Goal: Task Accomplishment & Management: Manage account settings

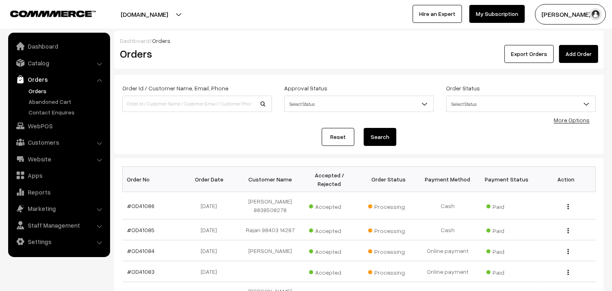
click at [40, 89] on link "Orders" at bounding box center [67, 91] width 81 height 9
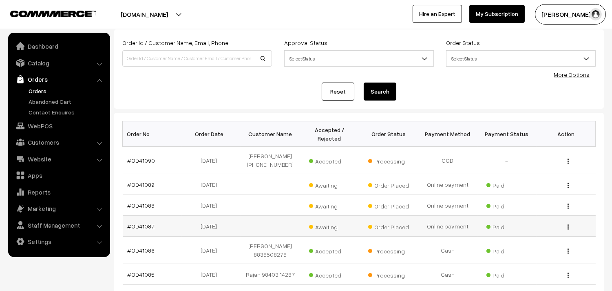
click at [147, 226] on link "#OD41087" at bounding box center [141, 225] width 27 height 7
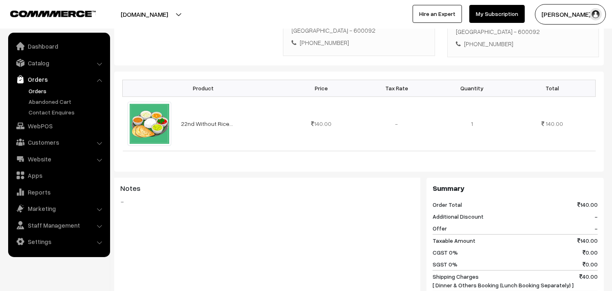
scroll to position [91, 0]
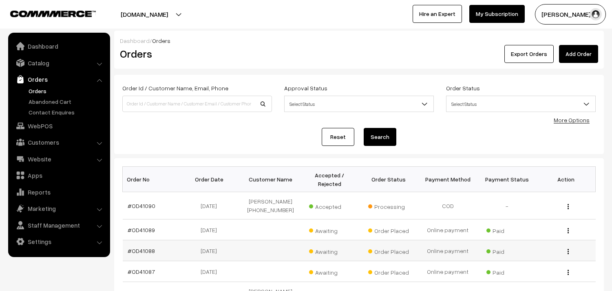
scroll to position [45, 0]
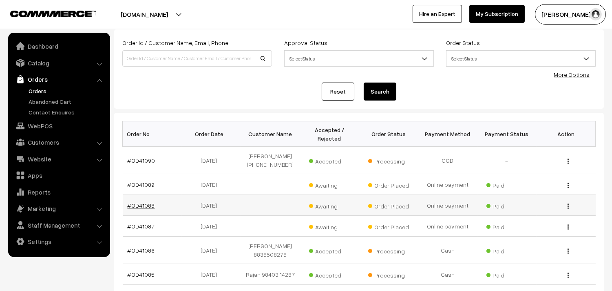
click at [146, 204] on link "#OD41088" at bounding box center [141, 205] width 27 height 7
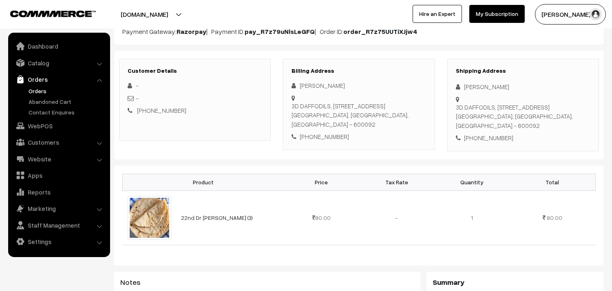
scroll to position [91, 0]
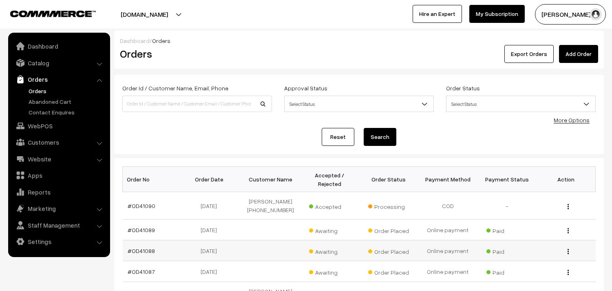
scroll to position [45, 0]
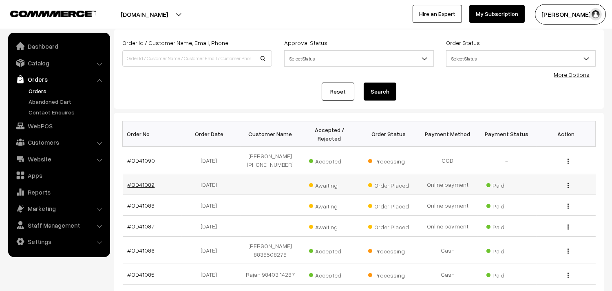
click at [142, 184] on link "#OD41089" at bounding box center [141, 184] width 27 height 7
click at [34, 91] on link "Orders" at bounding box center [67, 91] width 81 height 9
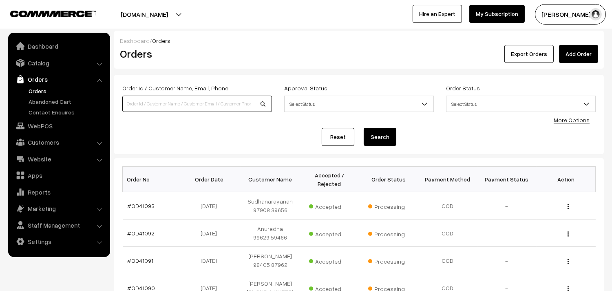
click at [185, 99] on input at bounding box center [197, 103] width 150 height 16
click at [37, 89] on link "Orders" at bounding box center [67, 91] width 81 height 9
click at [142, 104] on input at bounding box center [197, 103] width 150 height 16
click at [46, 90] on link "Orders" at bounding box center [67, 91] width 81 height 9
click at [122, 90] on div "Order Id / Customer Name, Email, Phone" at bounding box center [197, 100] width 162 height 34
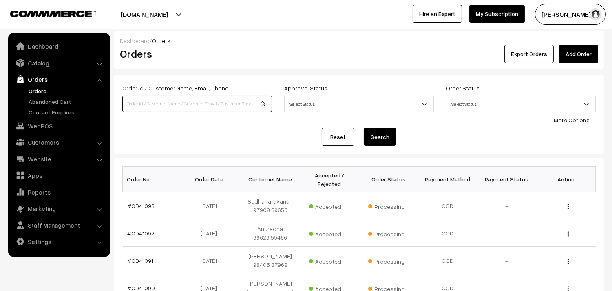
click at [146, 102] on input at bounding box center [197, 103] width 150 height 16
drag, startPoint x: 0, startPoint y: 0, endPoint x: 146, endPoint y: 102, distance: 178.1
click at [146, 102] on input at bounding box center [197, 103] width 150 height 16
type input "9629070430"
click at [364, 128] on button "Search" at bounding box center [380, 137] width 33 height 18
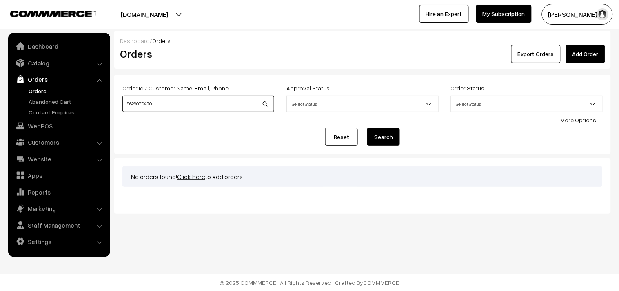
drag, startPoint x: 170, startPoint y: 100, endPoint x: 30, endPoint y: 96, distance: 140.4
click at [30, 96] on body "Thank you for showing interest. Our team will call you shortly. Close annamfood…" at bounding box center [309, 145] width 619 height 291
click at [141, 104] on input "9629070430" at bounding box center [198, 103] width 152 height 16
click at [139, 103] on input "9629070430" at bounding box center [198, 103] width 152 height 16
type input "96290 70430"
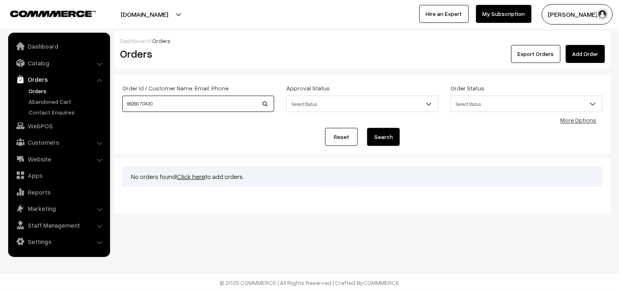
click at [367, 128] on button "Search" at bounding box center [383, 137] width 33 height 18
drag, startPoint x: 165, startPoint y: 107, endPoint x: 160, endPoint y: 105, distance: 4.9
click at [165, 107] on input "96290 70430" at bounding box center [198, 103] width 152 height 16
click at [141, 102] on input "96290 70430" at bounding box center [198, 103] width 152 height 16
type input "9629070430"
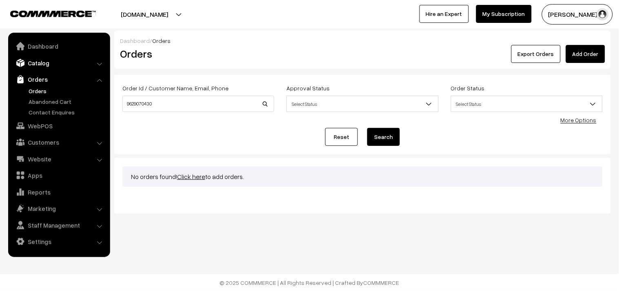
click at [34, 65] on link "Catalog" at bounding box center [58, 62] width 97 height 15
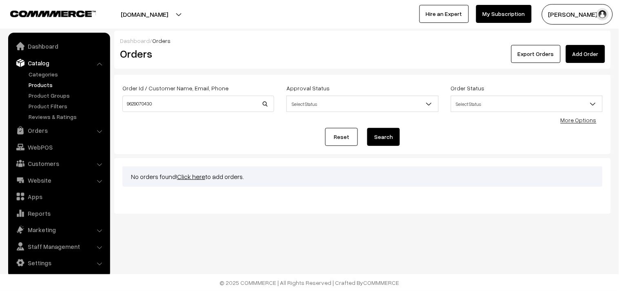
click at [38, 87] on link "Products" at bounding box center [67, 84] width 81 height 9
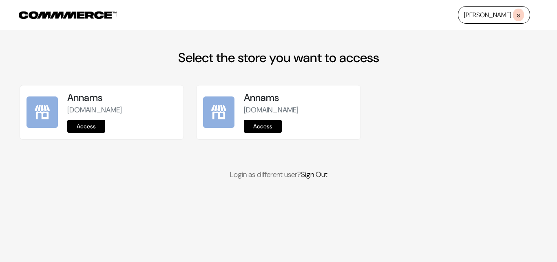
click at [96, 118] on div "Annams [DOMAIN_NAME] Access" at bounding box center [122, 112] width 110 height 41
click at [84, 130] on link "Access" at bounding box center [86, 126] width 38 height 13
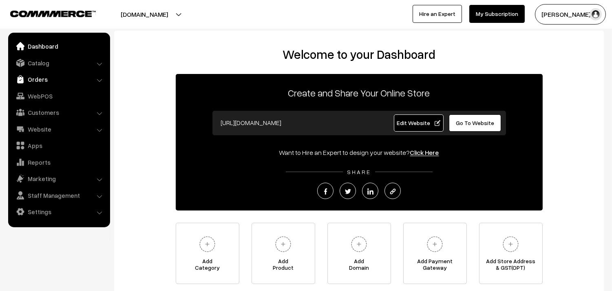
click at [52, 84] on link "Orders" at bounding box center [58, 79] width 97 height 15
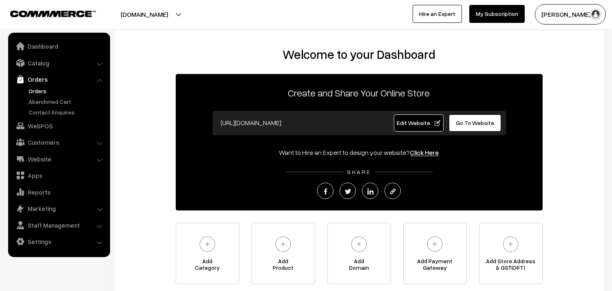
click at [43, 88] on link "Orders" at bounding box center [67, 91] width 81 height 9
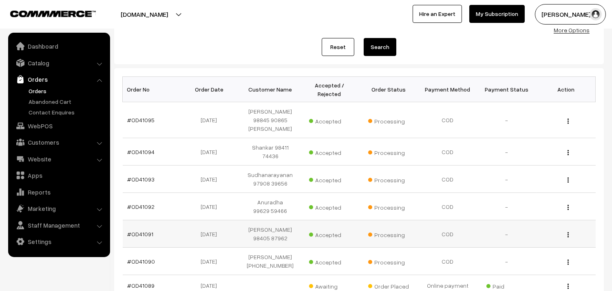
scroll to position [91, 0]
click at [29, 84] on link "Orders" at bounding box center [58, 79] width 97 height 15
click at [33, 91] on link "Orders" at bounding box center [67, 91] width 81 height 9
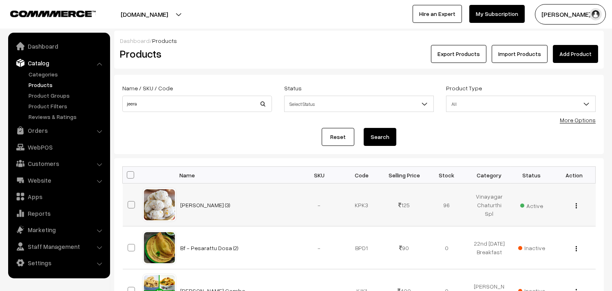
type input "Jeera [PERSON_NAME] Poo"
click at [375, 131] on button "Search" at bounding box center [380, 137] width 33 height 18
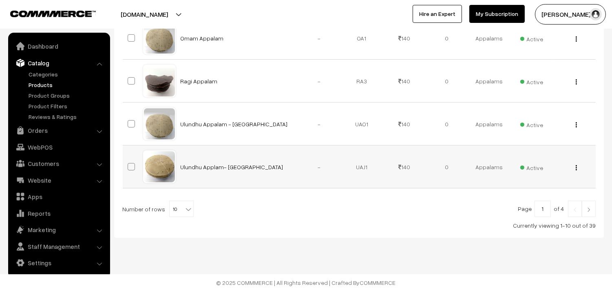
scroll to position [460, 0]
click at [175, 205] on span "10" at bounding box center [182, 209] width 24 height 16
select select "100"
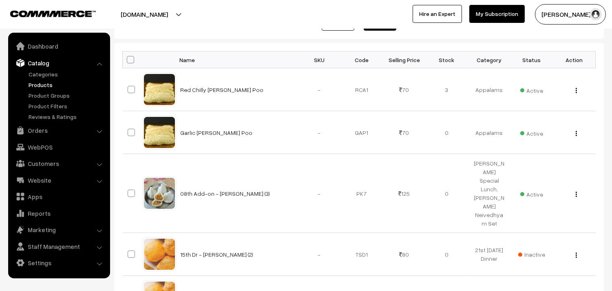
scroll to position [98, 0]
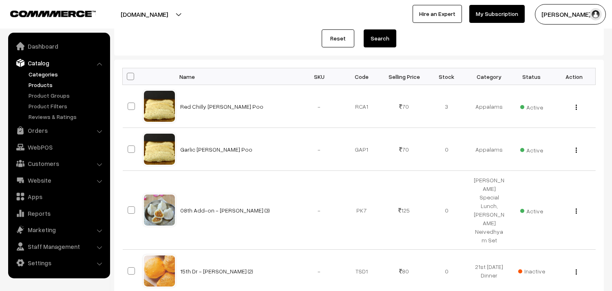
click at [44, 74] on link "Categories" at bounding box center [67, 74] width 81 height 9
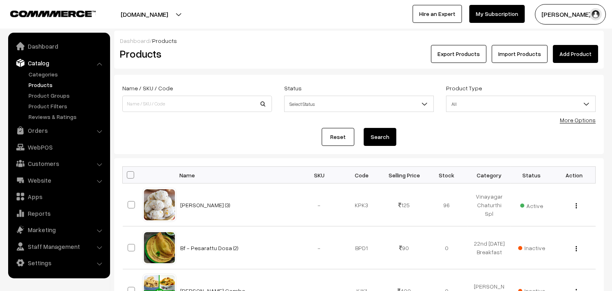
click at [574, 53] on link "Add Product" at bounding box center [575, 54] width 45 height 18
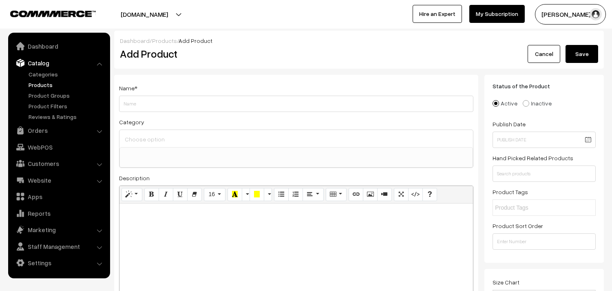
select select
type input "Jeera Appalapoo"
click at [154, 139] on input at bounding box center [296, 139] width 347 height 12
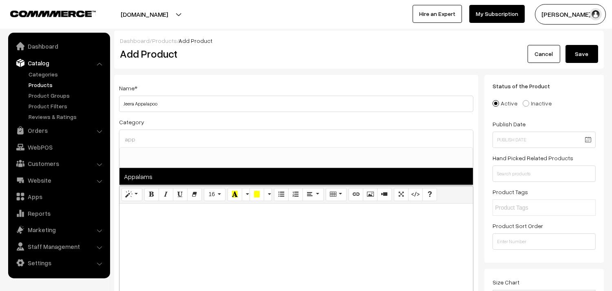
type input "app"
click at [150, 176] on span "Appalams" at bounding box center [297, 176] width 354 height 17
select select "11"
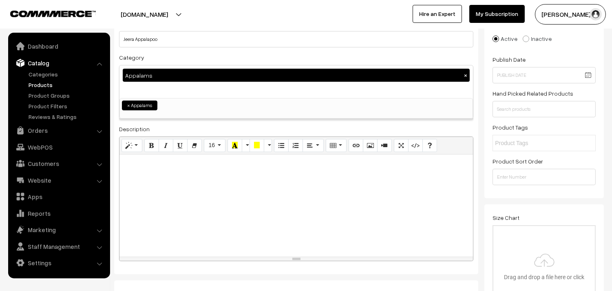
scroll to position [136, 0]
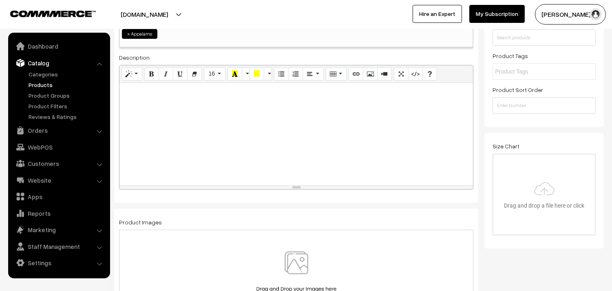
click at [184, 186] on div "resize" at bounding box center [297, 187] width 354 height 4
click at [186, 142] on div at bounding box center [297, 134] width 354 height 102
click at [148, 77] on button "Bold (CTRL+B)" at bounding box center [151, 73] width 15 height 13
click at [126, 75] on icon "Style" at bounding box center [129, 73] width 6 height 7
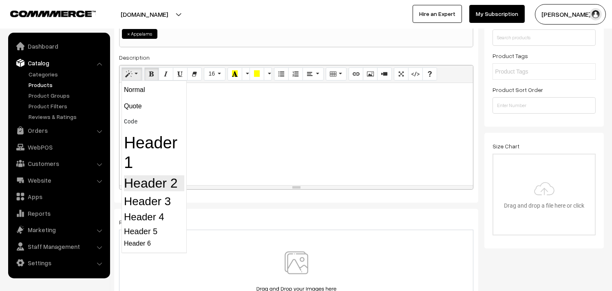
click at [140, 182] on h2 "Header 2" at bounding box center [154, 183] width 60 height 16
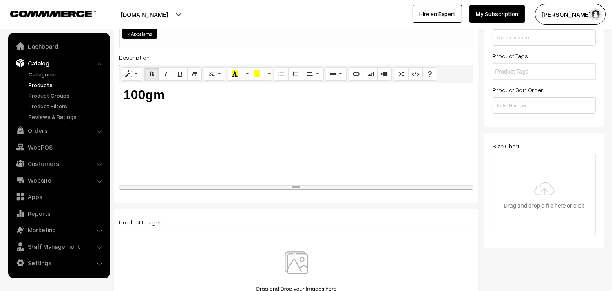
click at [303, 271] on img at bounding box center [297, 275] width 84 height 48
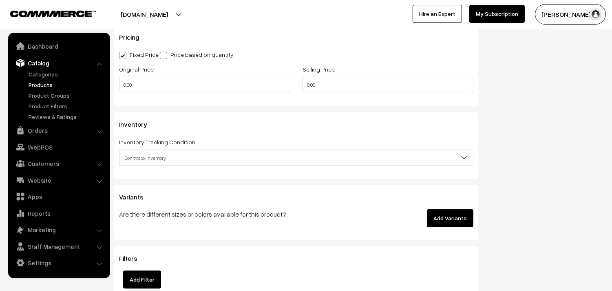
scroll to position [680, 0]
drag, startPoint x: 326, startPoint y: 89, endPoint x: 242, endPoint y: 89, distance: 84.1
click at [242, 89] on div "Original Price 0.00 Selling Price 0.00" at bounding box center [296, 81] width 367 height 34
type input "70"
click at [178, 149] on div "Inventory Tracking Condition Don't track inventory Track product's inventory Do…" at bounding box center [296, 150] width 355 height 29
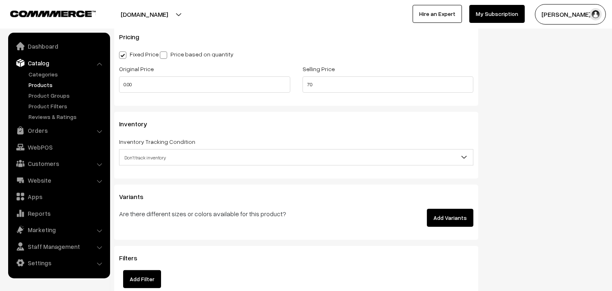
click at [177, 156] on span "Don't track inventory" at bounding box center [297, 157] width 354 height 14
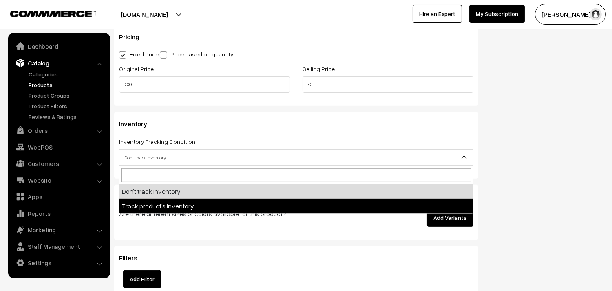
select select "2"
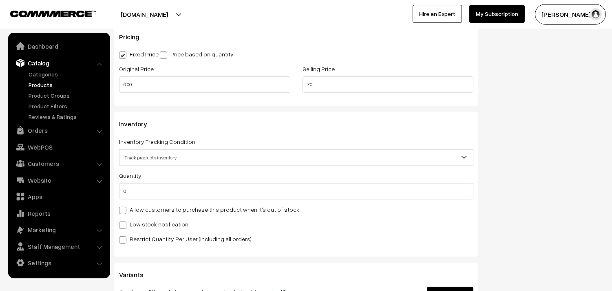
click at [140, 209] on label "Allow customers to purchase this product when it's out of stock" at bounding box center [209, 209] width 180 height 9
click at [124, 209] on input "Allow customers to purchase this product when it's out of stock" at bounding box center [121, 208] width 5 height 5
checkbox input "true"
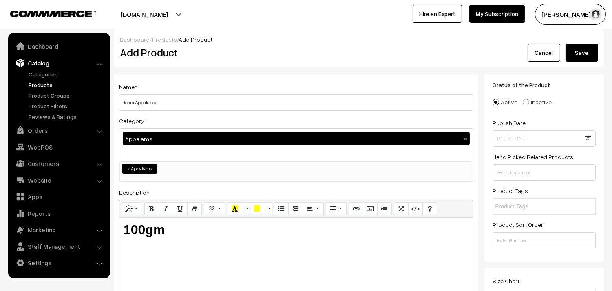
scroll to position [0, 0]
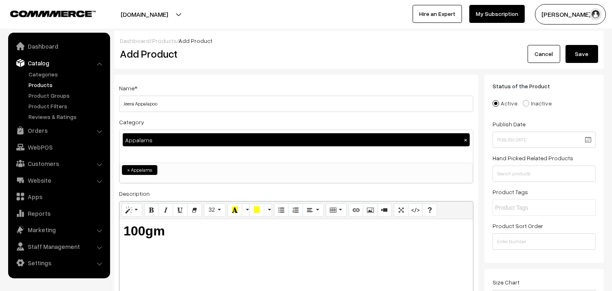
click at [575, 50] on button "Save" at bounding box center [582, 54] width 33 height 18
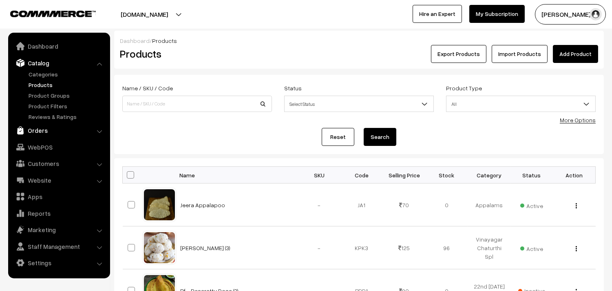
click at [31, 129] on link "Orders" at bounding box center [58, 130] width 97 height 15
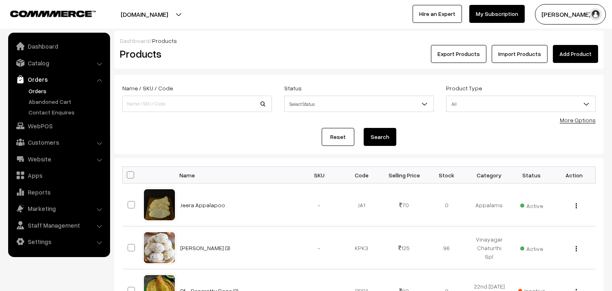
click at [37, 91] on link "Orders" at bounding box center [67, 91] width 81 height 9
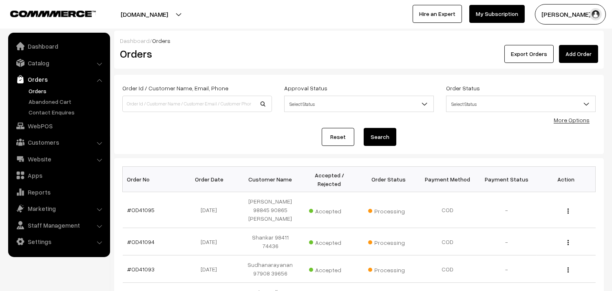
click at [34, 89] on link "Orders" at bounding box center [67, 91] width 81 height 9
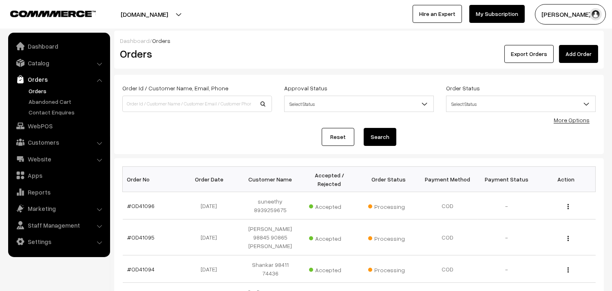
click at [29, 92] on link "Orders" at bounding box center [67, 91] width 81 height 9
click at [42, 90] on link "Orders" at bounding box center [67, 91] width 81 height 9
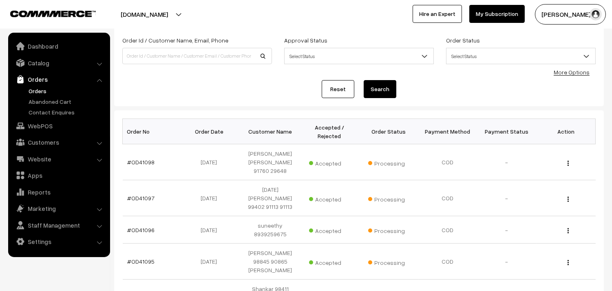
scroll to position [45, 0]
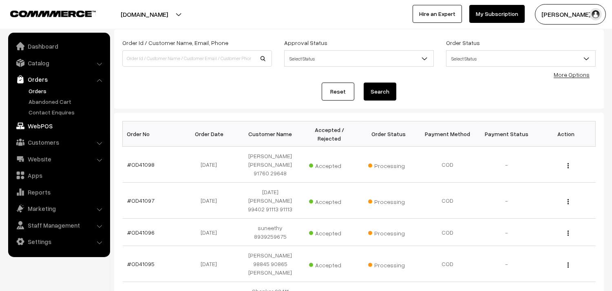
click at [40, 126] on link "WebPOS" at bounding box center [58, 125] width 97 height 15
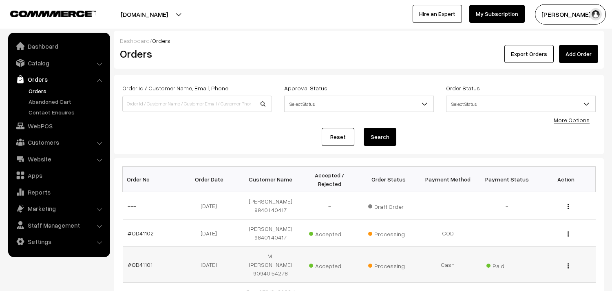
scroll to position [91, 0]
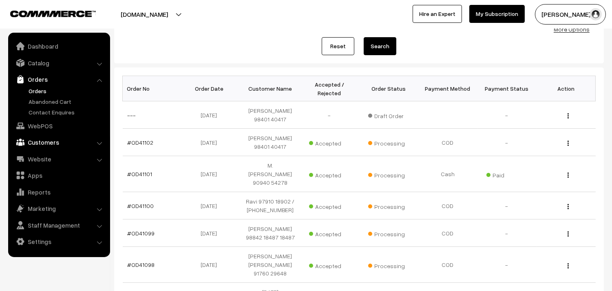
click at [34, 138] on link "Customers" at bounding box center [58, 142] width 97 height 15
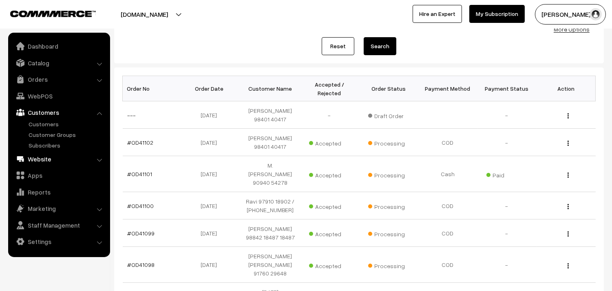
scroll to position [0, 0]
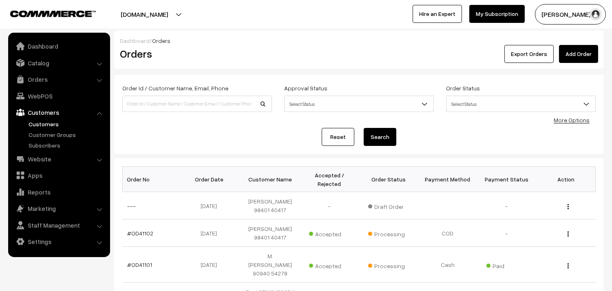
click at [48, 123] on link "Customers" at bounding box center [67, 124] width 81 height 9
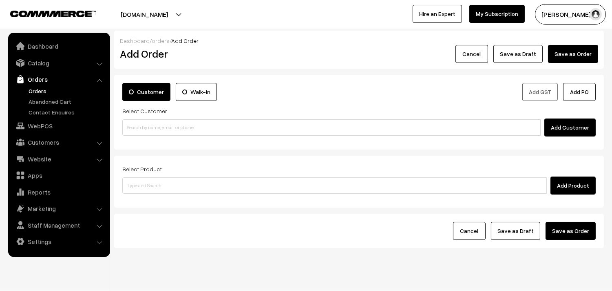
click at [293, 176] on div "Dashboard / orders / Add Order Add Order Cancel Save as Draft Save as Order Sav…" at bounding box center [359, 139] width 490 height 217
click at [39, 126] on link "WebPOS" at bounding box center [58, 125] width 97 height 15
click at [40, 140] on link "Customers" at bounding box center [58, 142] width 97 height 15
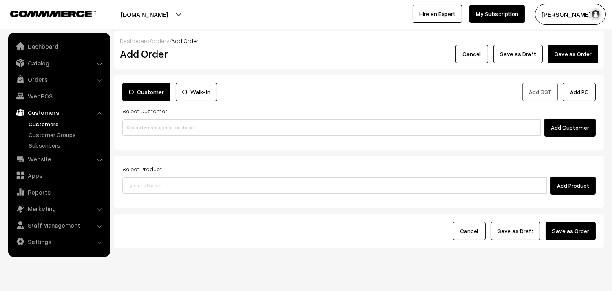
click at [42, 127] on link "Customers" at bounding box center [67, 124] width 81 height 9
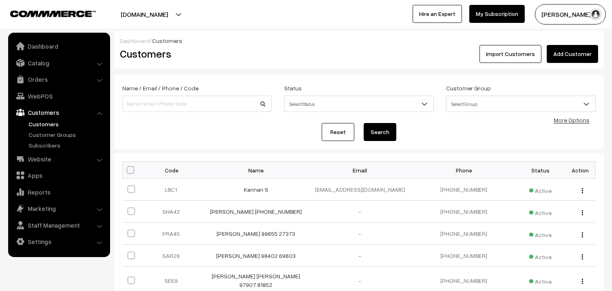
click at [576, 50] on link "Add Customer" at bounding box center [572, 54] width 51 height 18
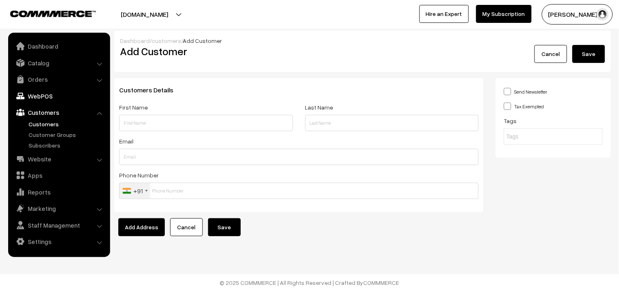
click at [38, 95] on link "WebPOS" at bounding box center [58, 96] width 97 height 15
type input "[PERSON_NAME] 6362009673"
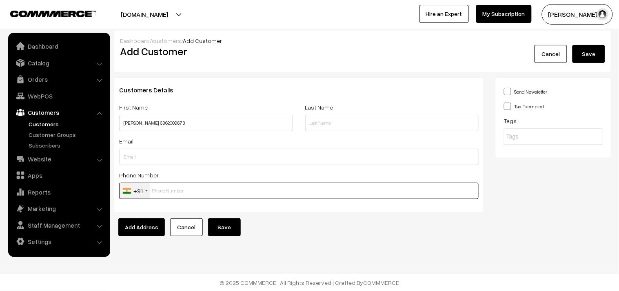
click at [205, 192] on input "text" at bounding box center [298, 190] width 359 height 16
paste input "6362009673"
type input "6362009673"
click at [233, 233] on button "Save" at bounding box center [224, 227] width 33 height 18
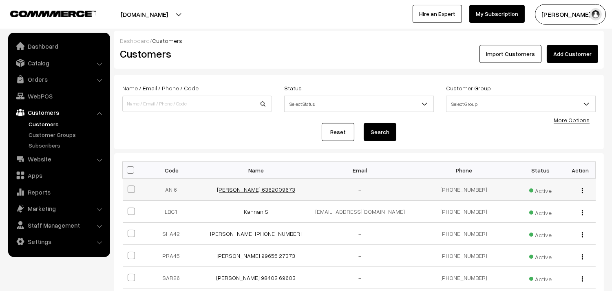
click at [272, 188] on link "[PERSON_NAME] 6362009673" at bounding box center [256, 189] width 78 height 7
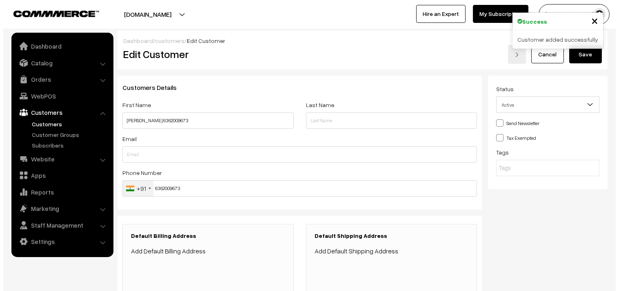
scroll to position [45, 0]
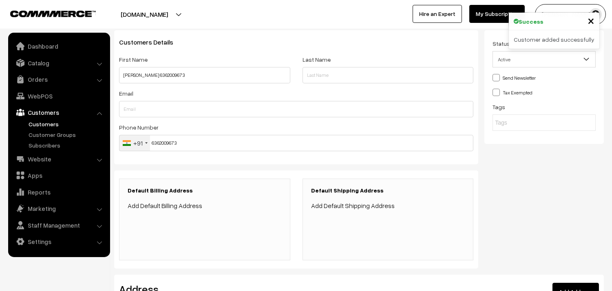
click at [173, 202] on link "Add Default Billing Address" at bounding box center [165, 205] width 75 height 8
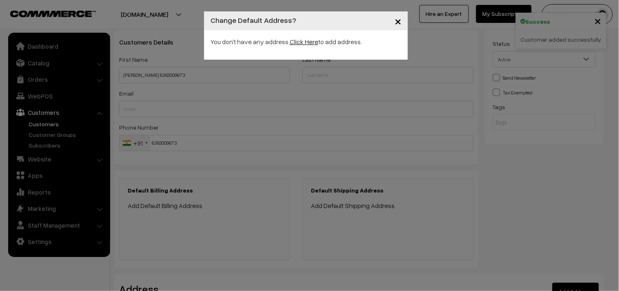
click at [293, 42] on link "Click Here" at bounding box center [304, 42] width 29 height 8
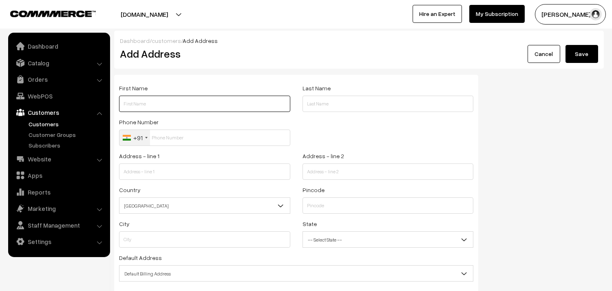
click at [170, 104] on input "text" at bounding box center [204, 103] width 171 height 16
paste input "6362009673"
type input "[PERSON_NAME] 6362009673"
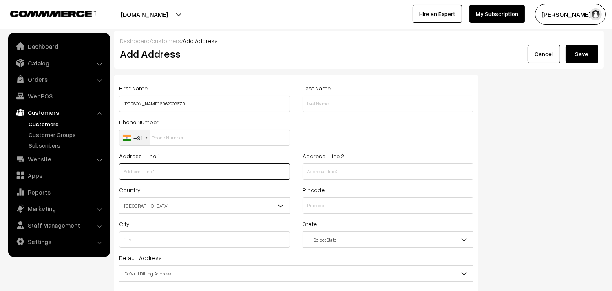
drag, startPoint x: 178, startPoint y: 169, endPoint x: 192, endPoint y: 169, distance: 13.5
click at [178, 169] on input "text" at bounding box center [204, 171] width 171 height 16
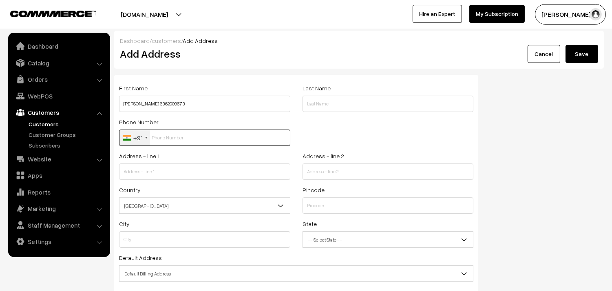
click at [197, 138] on input "text" at bounding box center [204, 137] width 171 height 16
paste input "6362009673"
type input "6362009673"
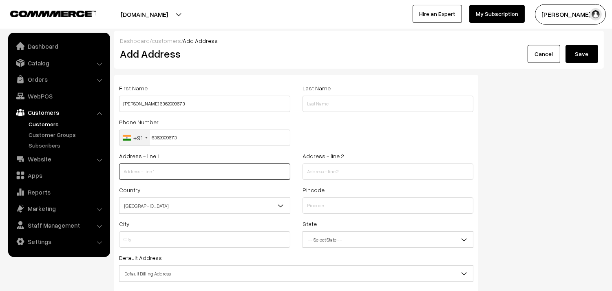
click at [182, 171] on input "text" at bounding box center [204, 171] width 171 height 16
click at [169, 177] on input "text" at bounding box center [204, 171] width 171 height 16
paste input "17A NAKKERAR STREET KAVYA GARDEN"
type input "17A NAKKERAR STREET KAVYA GARDEN,"
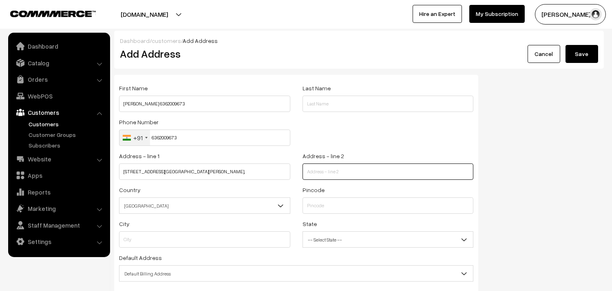
click at [327, 173] on input "text" at bounding box center [388, 171] width 171 height 16
paste input "PHASE 3 PORUR CHENNAI"
type input "PHASE 3 PORUR CHENNAI"
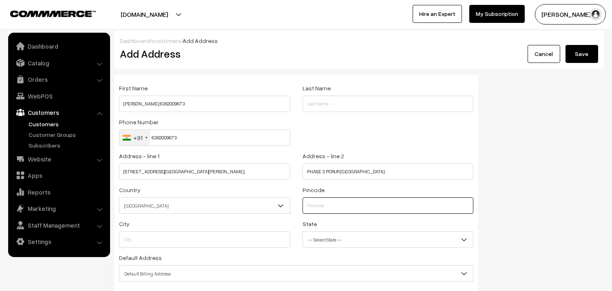
click at [342, 200] on input "text" at bounding box center [388, 205] width 171 height 16
type input "600116"
type input "Kanchipuram"
select select "[GEOGRAPHIC_DATA]"
type input "600116"
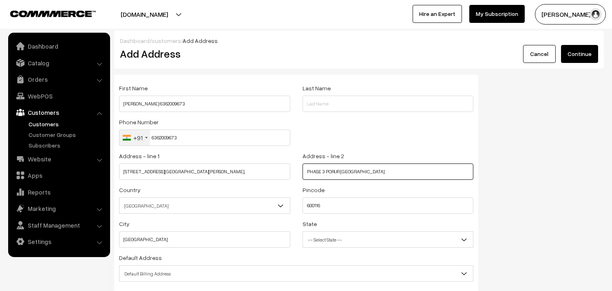
drag, startPoint x: 382, startPoint y: 164, endPoint x: 386, endPoint y: 166, distance: 4.6
click at [382, 164] on input "PHASE 3 PORUR CHENNAI" at bounding box center [388, 171] width 171 height 16
click at [574, 171] on div "First Name Anitha 6362009673 Last Name Phone Number +91 United States +1 United…" at bounding box center [359, 200] width 502 height 251
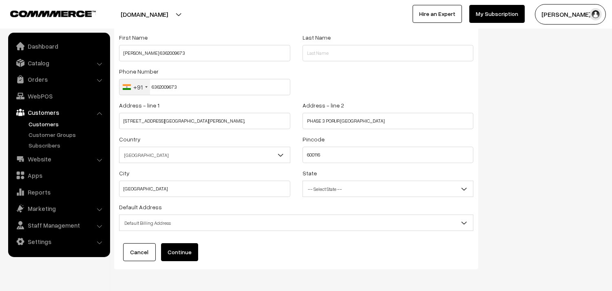
scroll to position [82, 0]
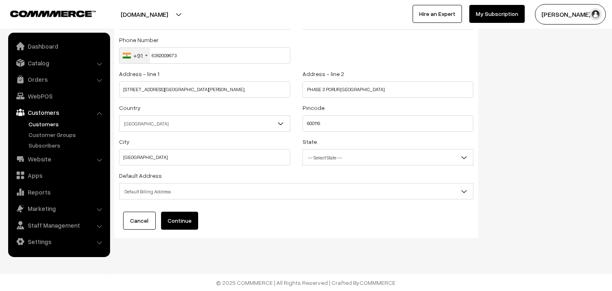
click at [170, 194] on span "Default Billing Address" at bounding box center [297, 191] width 354 height 14
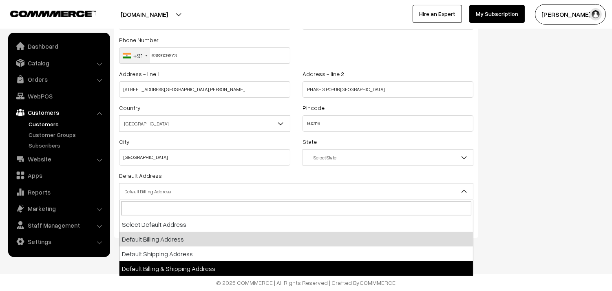
select select "3"
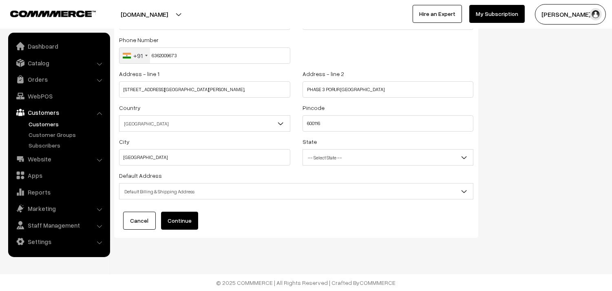
click at [319, 162] on span "-- Select State --" at bounding box center [388, 157] width 171 height 14
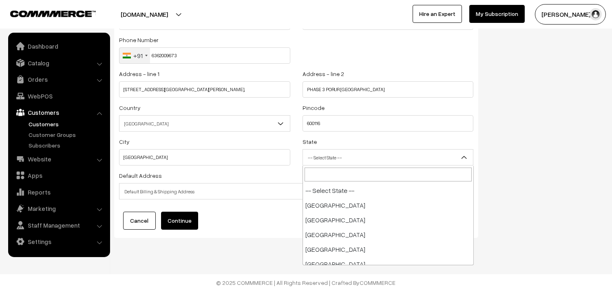
scroll to position [426, 0]
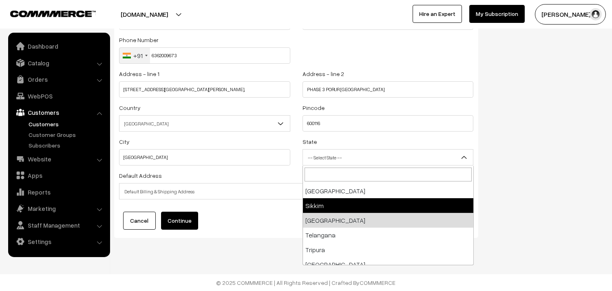
click at [564, 192] on div "First Name Anitha 6362009673 Last Name Phone Number +91 United States +1 United…" at bounding box center [359, 118] width 502 height 251
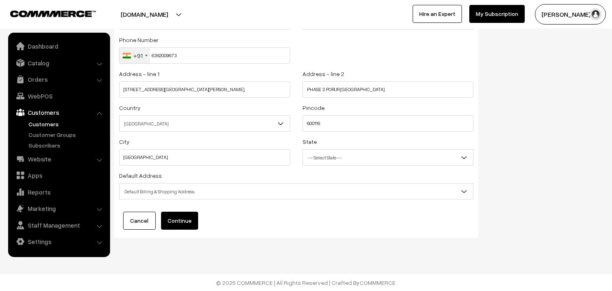
click at [344, 160] on span "-- Select State --" at bounding box center [388, 157] width 171 height 14
click at [172, 192] on span "Default Billing & Shipping Address" at bounding box center [297, 191] width 354 height 14
click at [187, 218] on button "Continue" at bounding box center [179, 220] width 37 height 18
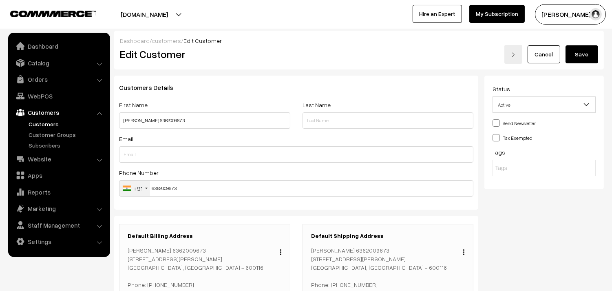
click at [583, 51] on button "Save" at bounding box center [582, 54] width 33 height 18
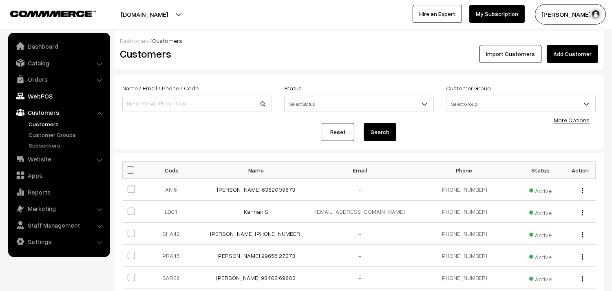
click at [46, 98] on link "WebPOS" at bounding box center [58, 96] width 97 height 15
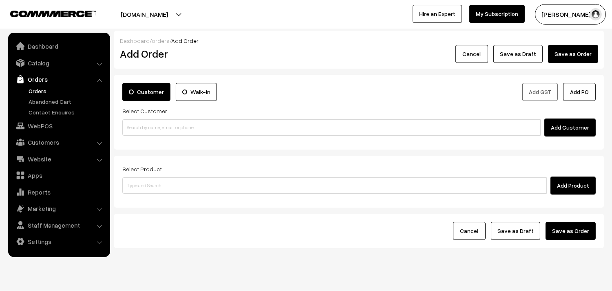
click at [40, 91] on link "Orders" at bounding box center [67, 91] width 81 height 9
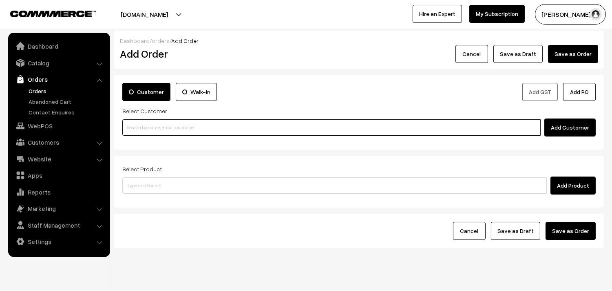
click at [157, 131] on input at bounding box center [331, 127] width 419 height 16
paste input "6362009673"
click at [144, 142] on link "Anitha 6362009673 [6362009673]" at bounding box center [333, 142] width 420 height 12
type input "6362009673"
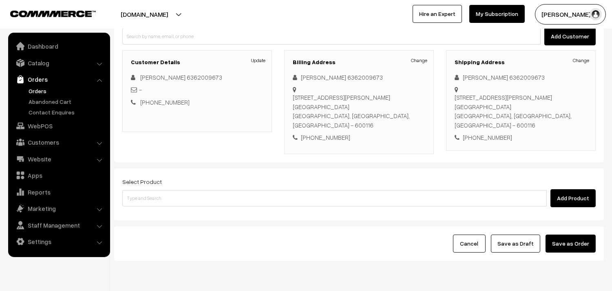
scroll to position [111, 0]
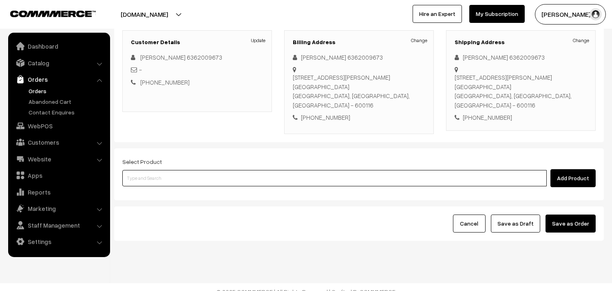
click at [152, 170] on input at bounding box center [334, 178] width 425 height 16
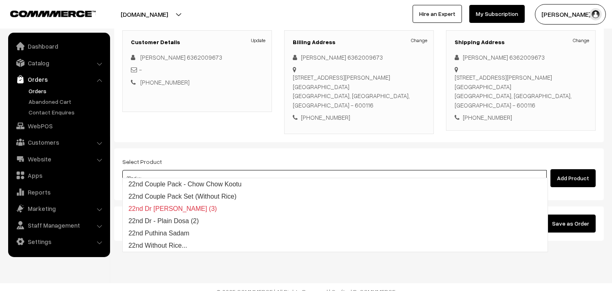
type input "22nd wi"
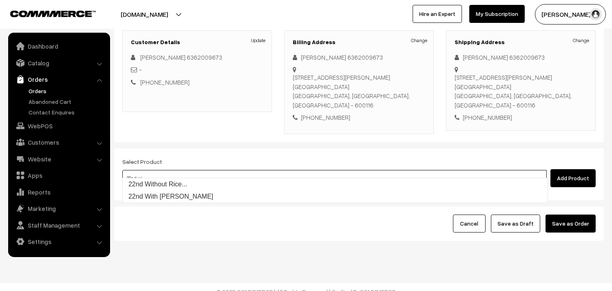
click at [155, 178] on link "22nd Without Rice..." at bounding box center [335, 184] width 425 height 12
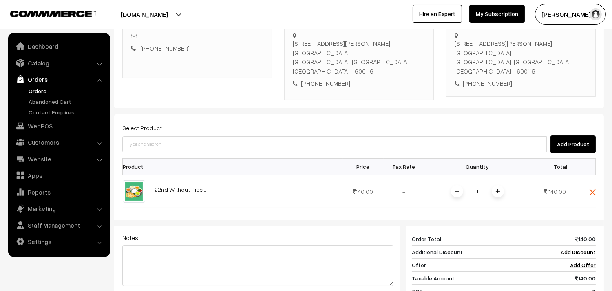
scroll to position [202, 0]
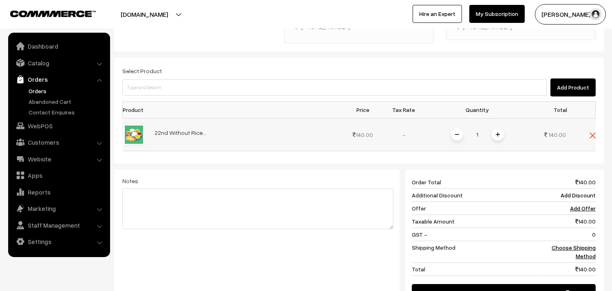
click at [497, 132] on img at bounding box center [498, 134] width 4 height 4
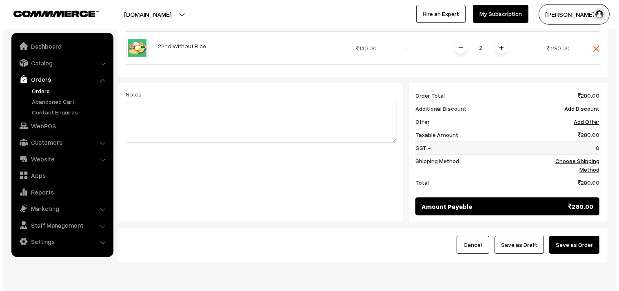
scroll to position [292, 0]
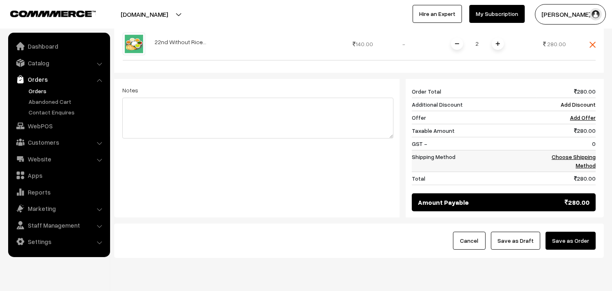
click at [583, 153] on link "Choose Shipping Method" at bounding box center [574, 161] width 44 height 16
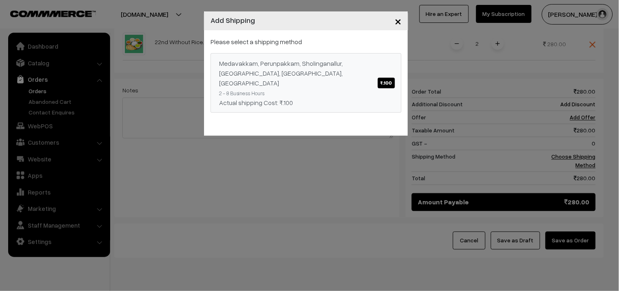
click at [386, 72] on div "Medavakkam, Perunpakkam, Sholinganallur, seliyur, Kirattur, Perambur ₹.100" at bounding box center [306, 72] width 174 height 29
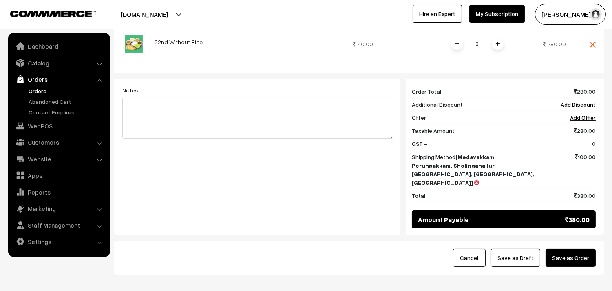
click at [562, 248] on button "Save as Order" at bounding box center [571, 257] width 50 height 18
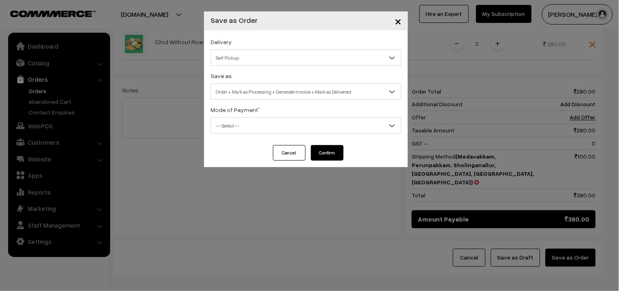
click at [260, 55] on span "Self Pickup" at bounding box center [306, 58] width 190 height 14
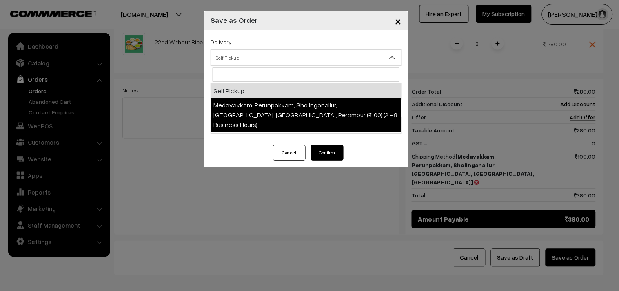
select select "LOB5"
select select "3"
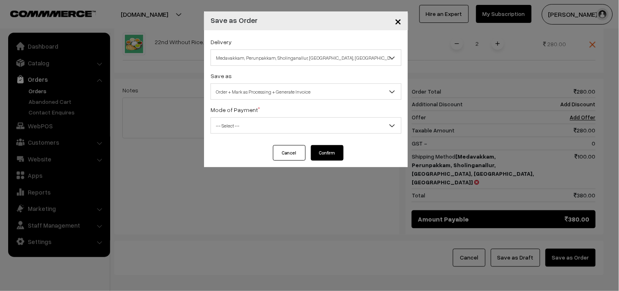
click at [248, 92] on span "Order + Mark as Processing + Generate Invoice" at bounding box center [306, 91] width 190 height 14
click at [246, 133] on span "-- Select --" at bounding box center [306, 125] width 190 height 14
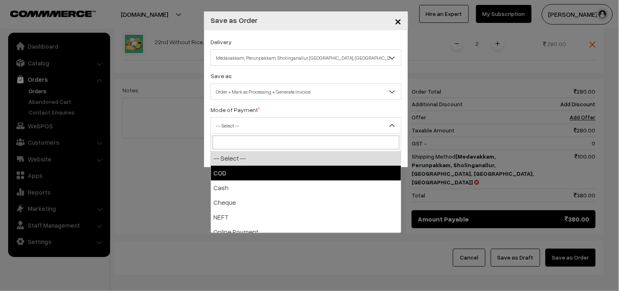
drag, startPoint x: 228, startPoint y: 171, endPoint x: 341, endPoint y: 165, distance: 112.8
select select "1"
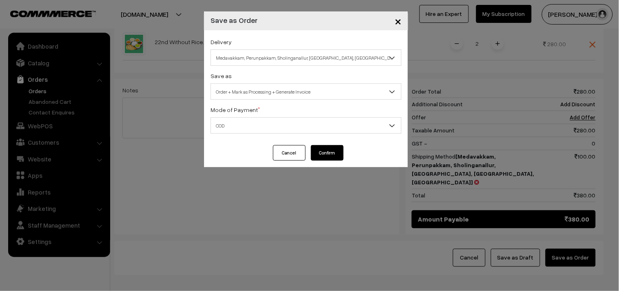
click at [335, 149] on button "Confirm" at bounding box center [327, 153] width 33 height 16
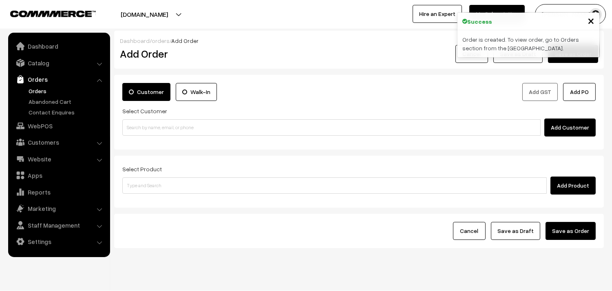
click at [45, 88] on link "Orders" at bounding box center [67, 91] width 81 height 9
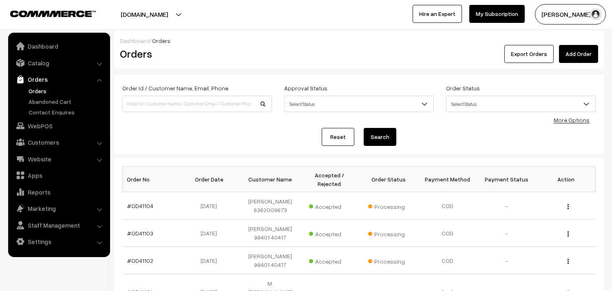
click at [144, 202] on link "#OD41104" at bounding box center [141, 205] width 26 height 7
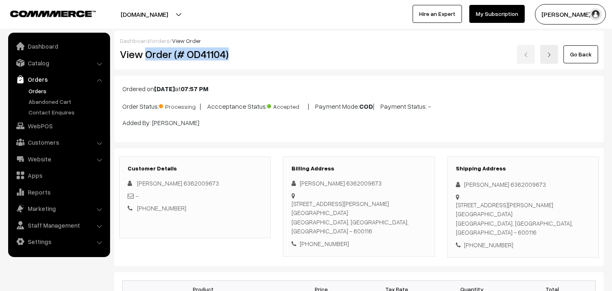
click at [244, 48] on h2 "View Order (# OD41104)" at bounding box center [195, 54] width 151 height 13
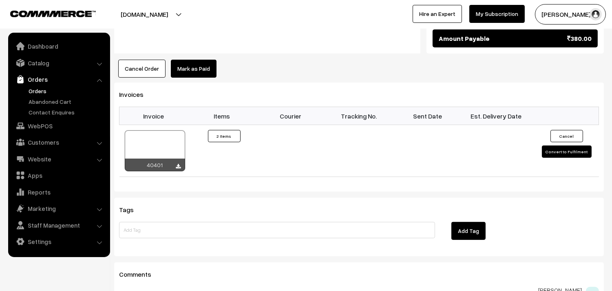
scroll to position [589, 0]
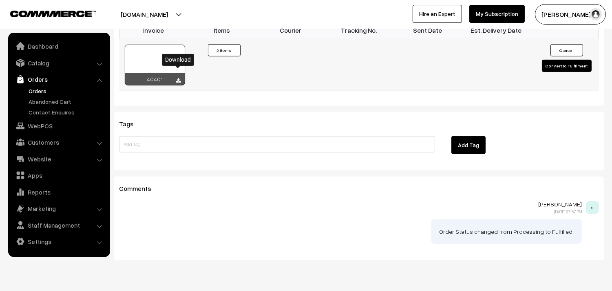
click at [180, 78] on icon at bounding box center [178, 80] width 5 height 5
click at [34, 91] on link "Orders" at bounding box center [67, 91] width 81 height 9
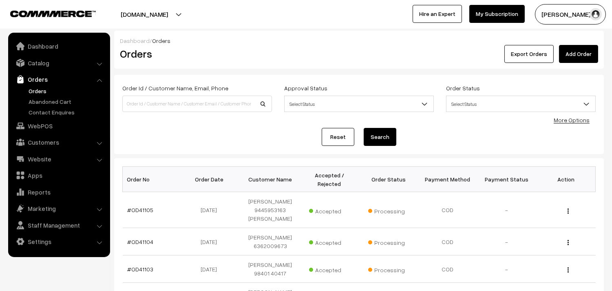
click at [33, 89] on link "Orders" at bounding box center [67, 91] width 81 height 9
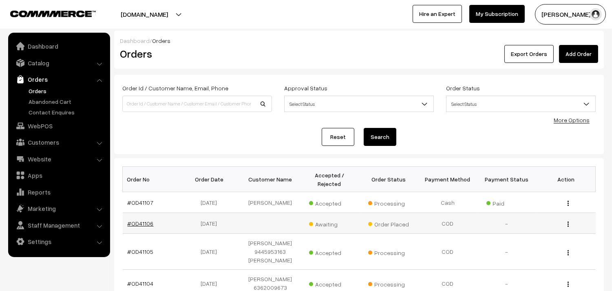
click at [144, 222] on link "#OD41106" at bounding box center [141, 223] width 26 height 7
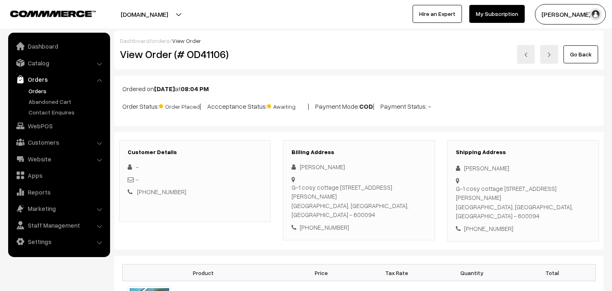
click at [576, 61] on link "Go Back" at bounding box center [581, 54] width 35 height 18
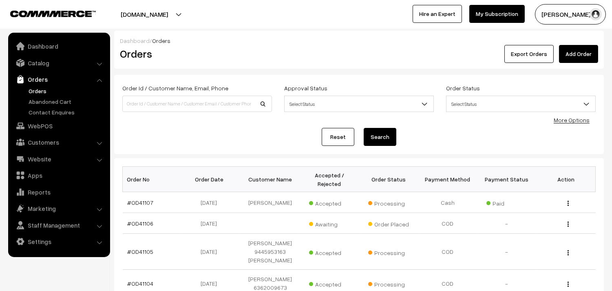
click at [43, 94] on link "Orders" at bounding box center [67, 91] width 81 height 9
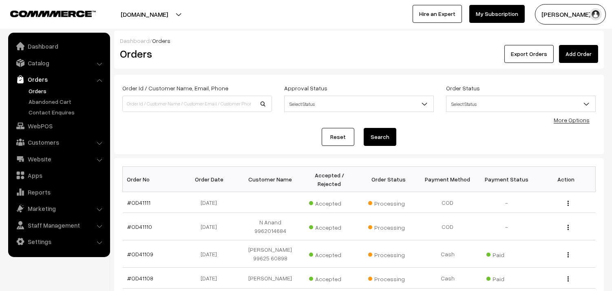
click at [34, 91] on link "Orders" at bounding box center [67, 91] width 81 height 9
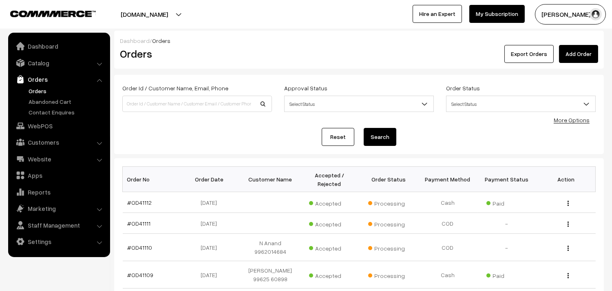
click at [39, 87] on link "Orders" at bounding box center [67, 91] width 81 height 9
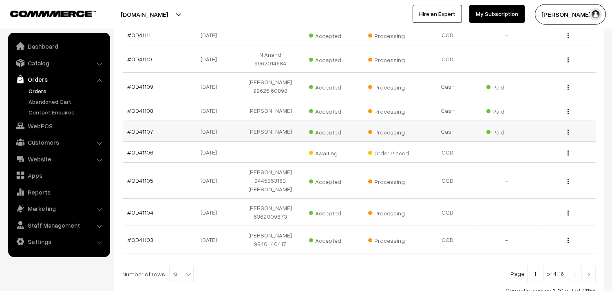
scroll to position [247, 0]
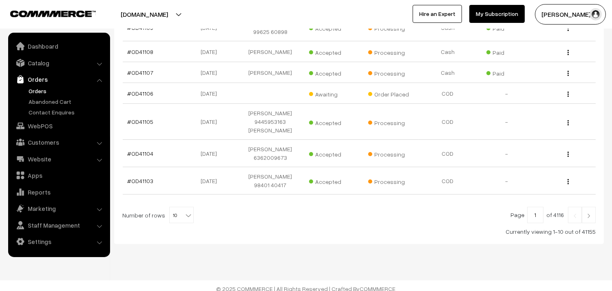
click at [185, 211] on b at bounding box center [188, 215] width 8 height 8
select select "90"
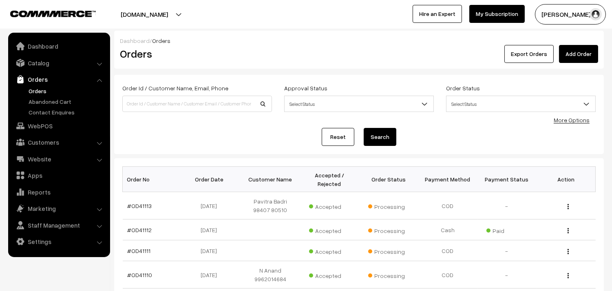
click at [37, 89] on link "Orders" at bounding box center [67, 91] width 81 height 9
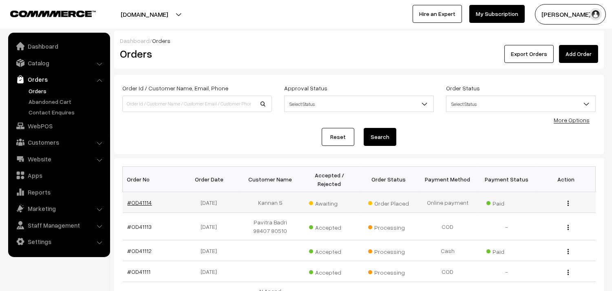
click at [135, 200] on link "#OD41114" at bounding box center [140, 202] width 24 height 7
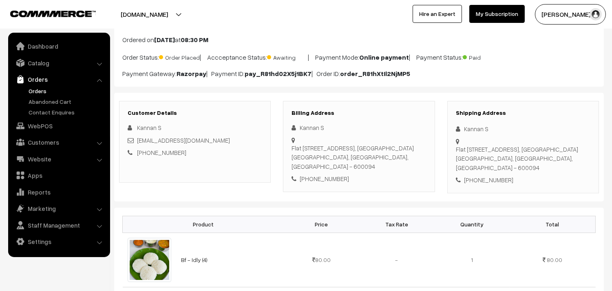
scroll to position [45, 0]
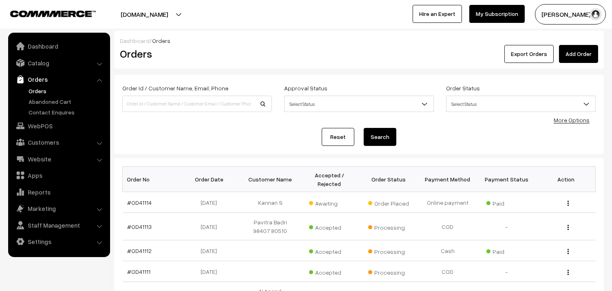
click at [40, 89] on link "Orders" at bounding box center [67, 91] width 81 height 9
click at [30, 89] on link "Orders" at bounding box center [67, 91] width 81 height 9
click at [43, 88] on link "Orders" at bounding box center [67, 91] width 81 height 9
click at [42, 91] on link "Orders" at bounding box center [67, 91] width 81 height 9
click at [37, 88] on link "Orders" at bounding box center [67, 91] width 81 height 9
